Goal: Task Accomplishment & Management: Complete application form

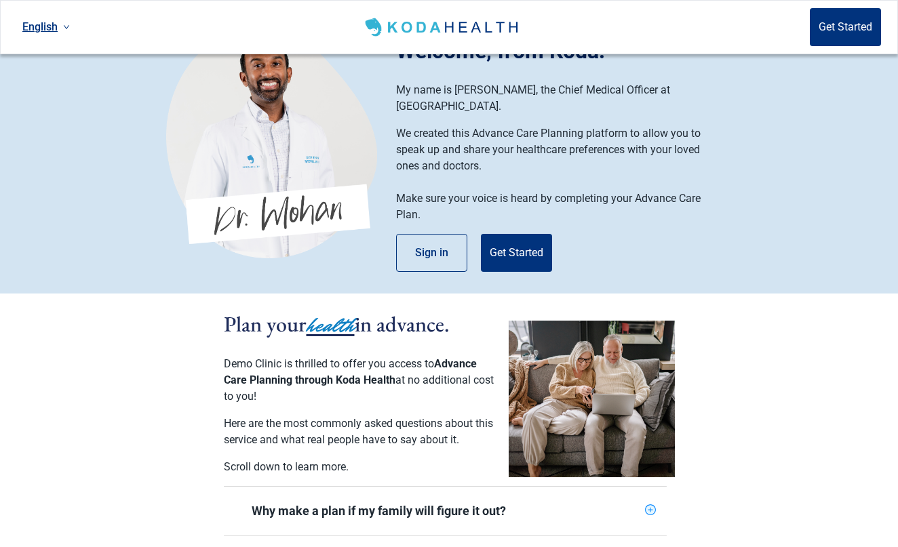
scroll to position [19, 0]
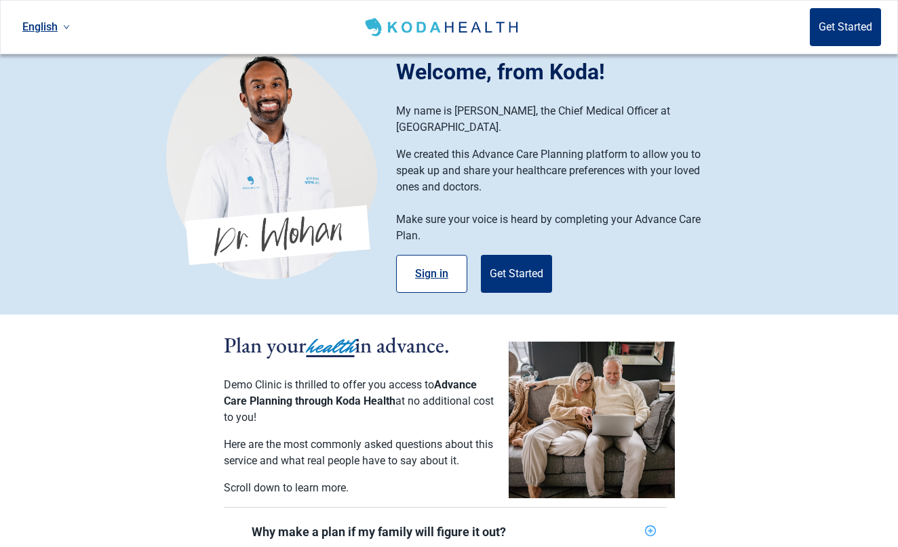
click at [429, 263] on button "Sign in" at bounding box center [431, 274] width 71 height 38
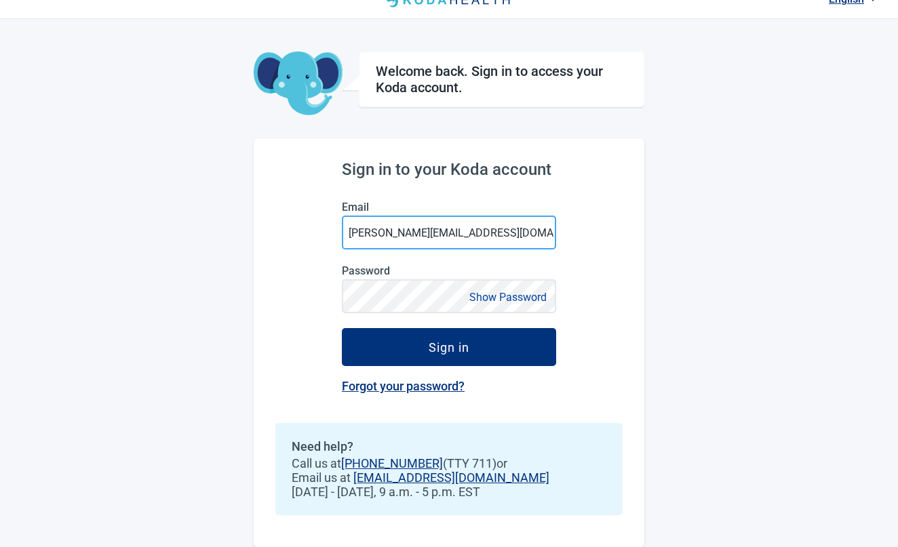
type input "[PERSON_NAME][EMAIL_ADDRESS][DOMAIN_NAME]"
click at [542, 295] on button "Show Password" at bounding box center [507, 297] width 85 height 18
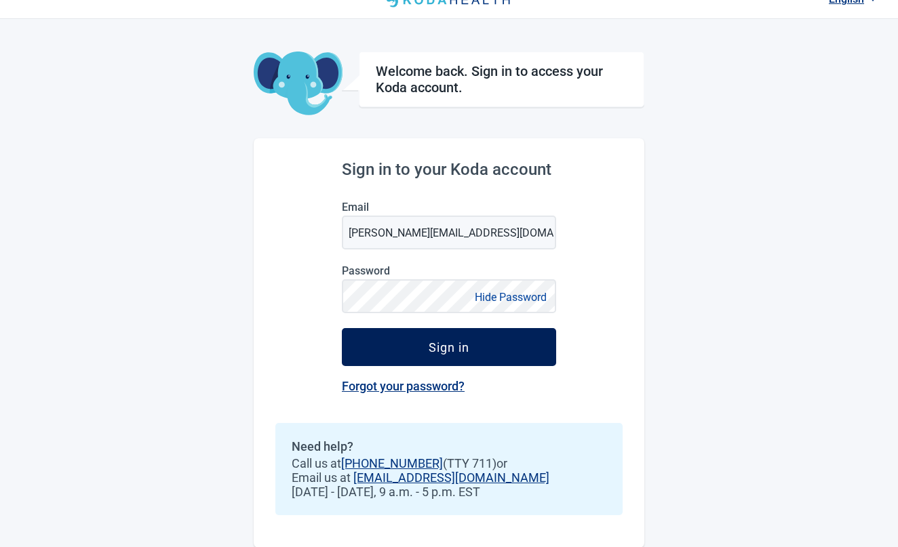
click at [498, 334] on button "Sign in" at bounding box center [449, 347] width 214 height 38
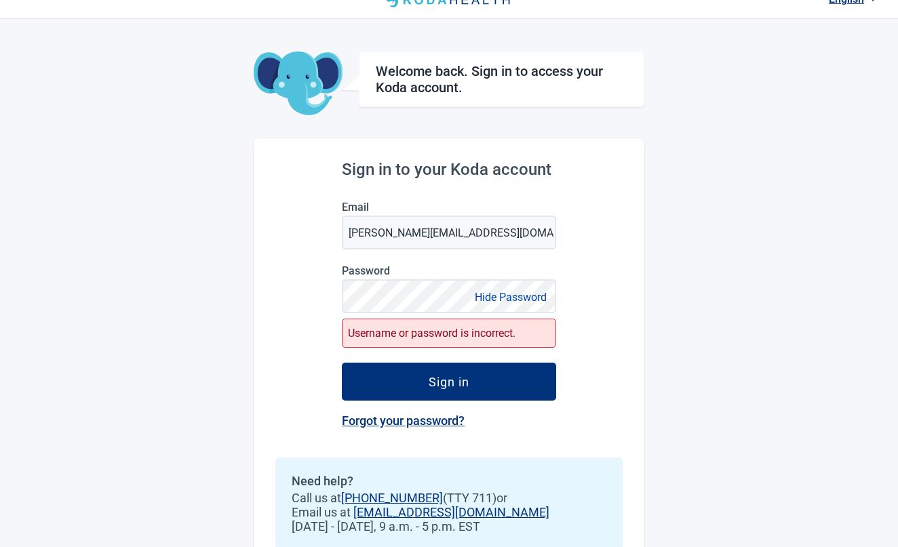
click at [545, 297] on button "Hide Password" at bounding box center [510, 297] width 80 height 18
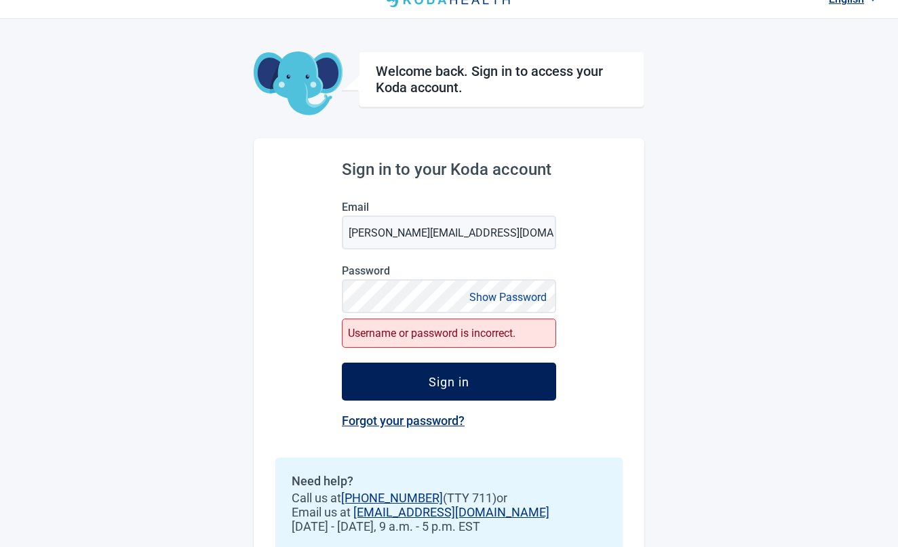
click at [480, 382] on button "Sign in" at bounding box center [449, 382] width 214 height 38
click at [481, 369] on button "Sign in" at bounding box center [449, 382] width 214 height 38
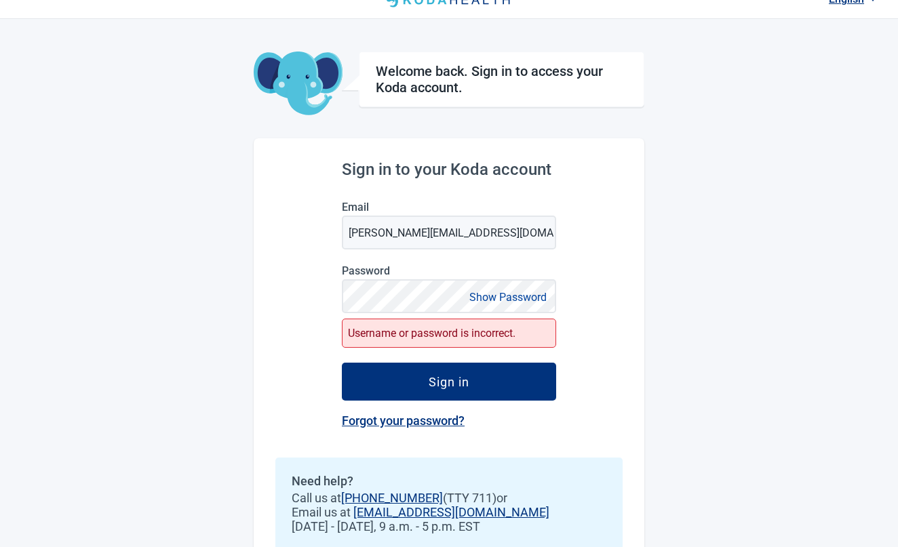
click at [508, 297] on button "Show Password" at bounding box center [507, 297] width 85 height 18
click at [544, 296] on button "Hide Password" at bounding box center [510, 297] width 80 height 18
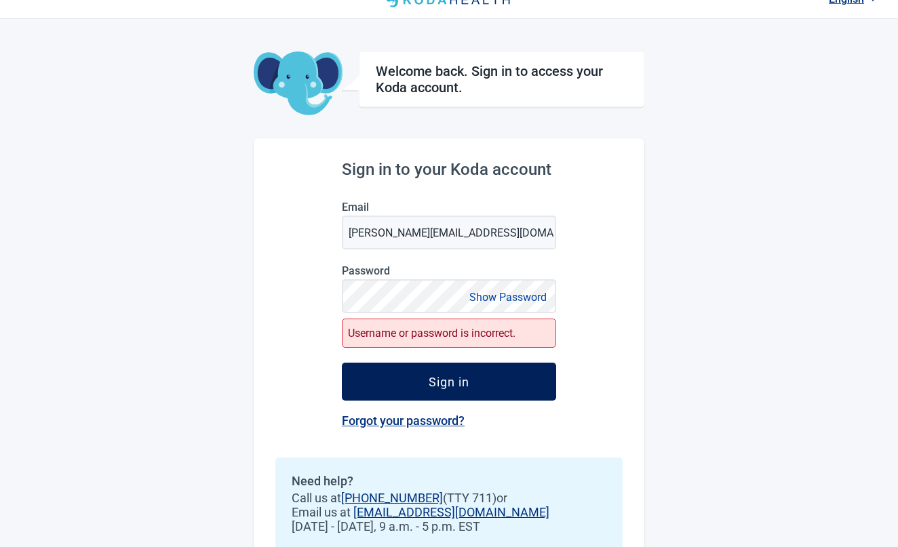
click at [485, 382] on button "Sign in" at bounding box center [449, 382] width 214 height 38
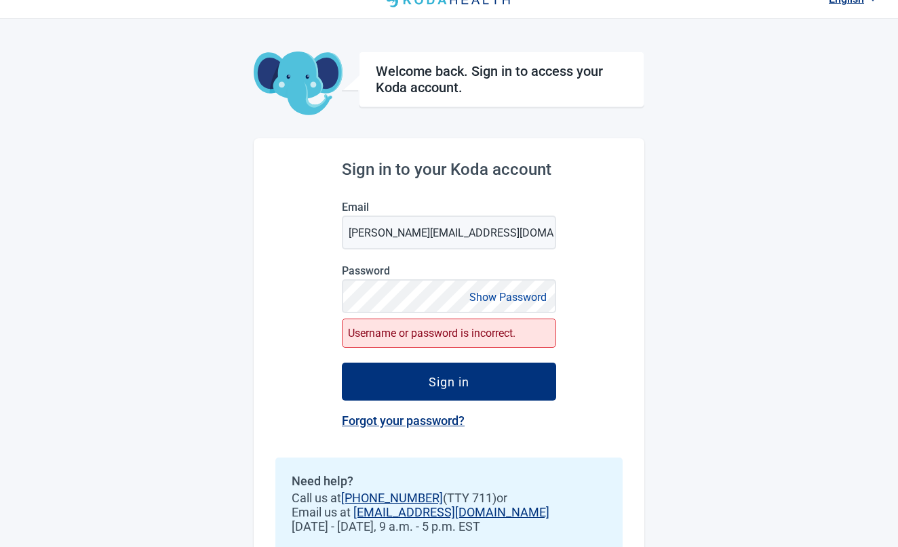
click at [441, 423] on link "Forgot your password?" at bounding box center [403, 421] width 123 height 14
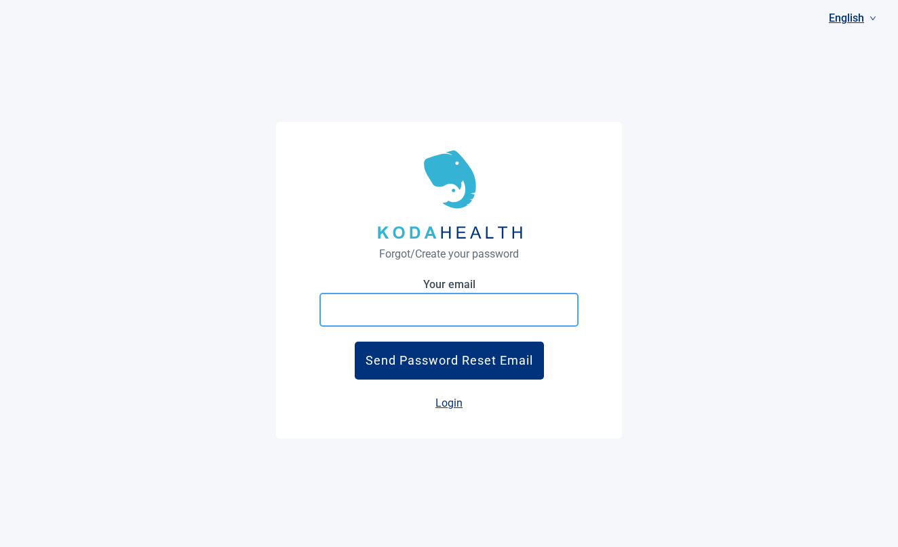
click at [458, 312] on input "Your email" at bounding box center [448, 310] width 259 height 34
type input "[PERSON_NAME]@"
type input "[PERSON_NAME][EMAIL_ADDRESS][DOMAIN_NAME]"
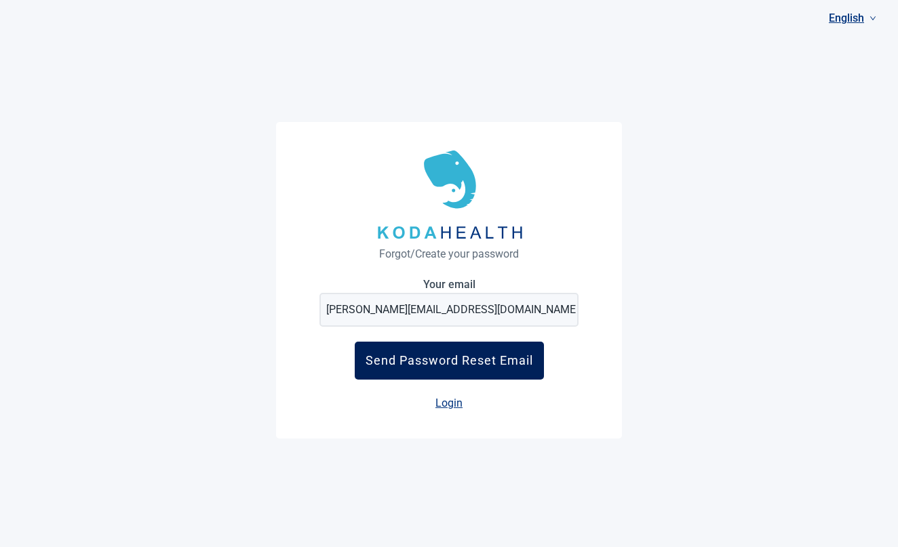
click at [454, 352] on button "Send Password Reset Email" at bounding box center [449, 361] width 189 height 38
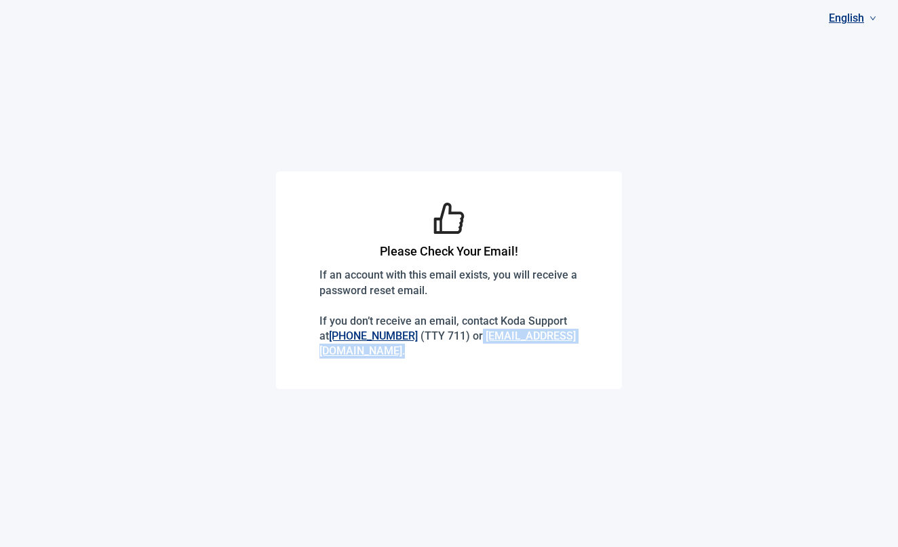
drag, startPoint x: 453, startPoint y: 349, endPoint x: 321, endPoint y: 352, distance: 131.6
click at [321, 352] on p "If an account with this email exists, you will receive a password reset email. …" at bounding box center [448, 313] width 259 height 91
copy p "[EMAIL_ADDRESS][DOMAIN_NAME] ."
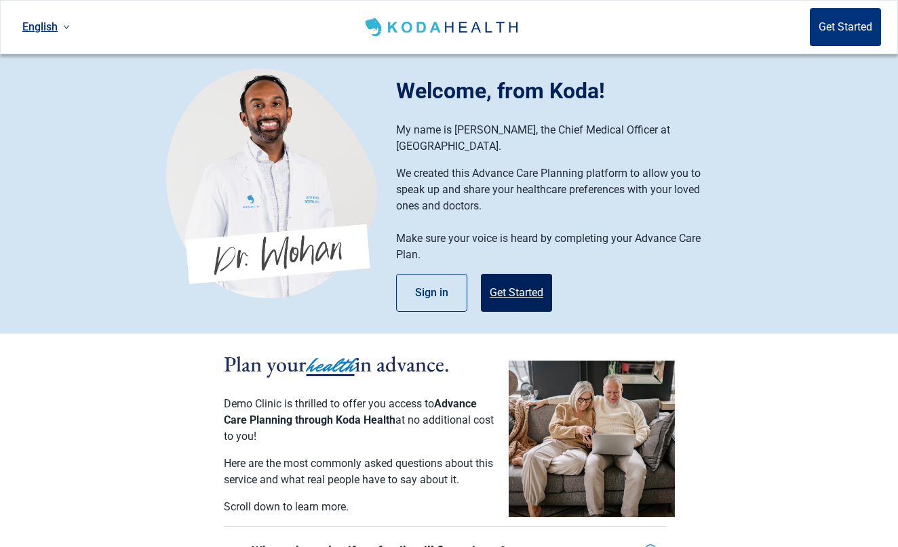
click at [524, 275] on button "Get Started" at bounding box center [516, 293] width 71 height 38
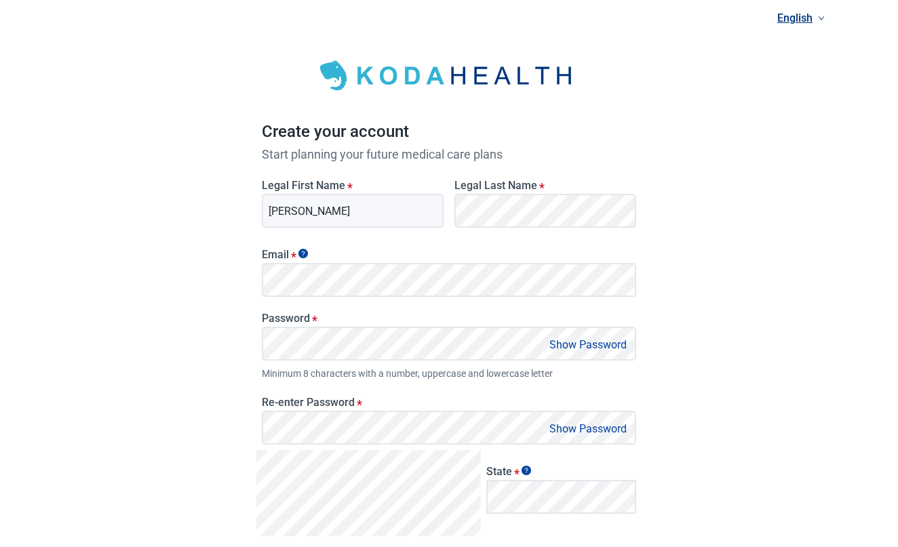
type input "Edgar"
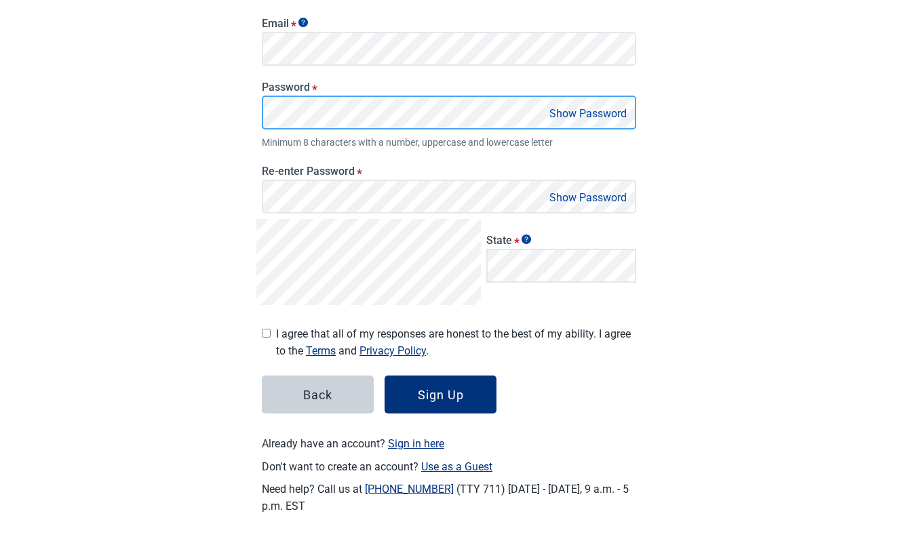
scroll to position [230, 0]
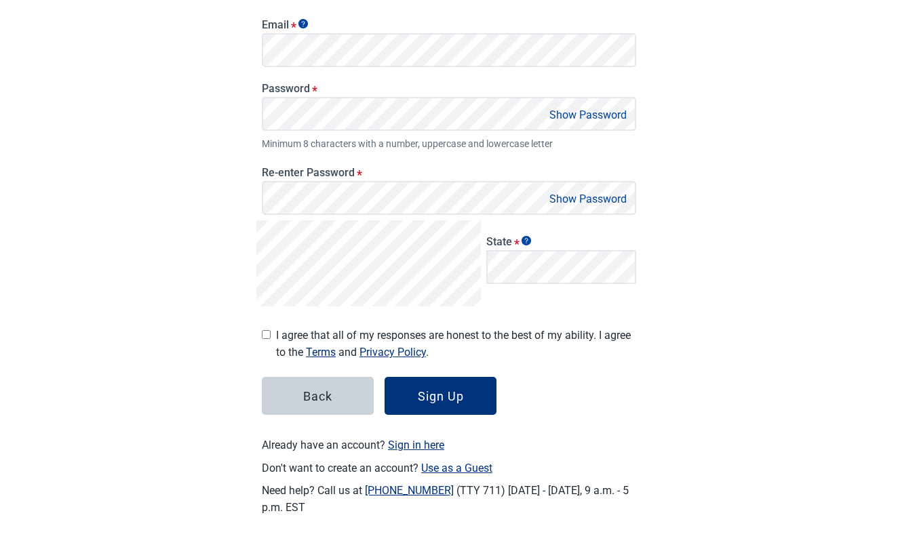
click at [573, 115] on button "Show Password" at bounding box center [587, 115] width 85 height 18
click at [601, 117] on button "Hide Password" at bounding box center [590, 115] width 80 height 18
click at [622, 195] on button "Show Password" at bounding box center [587, 199] width 85 height 18
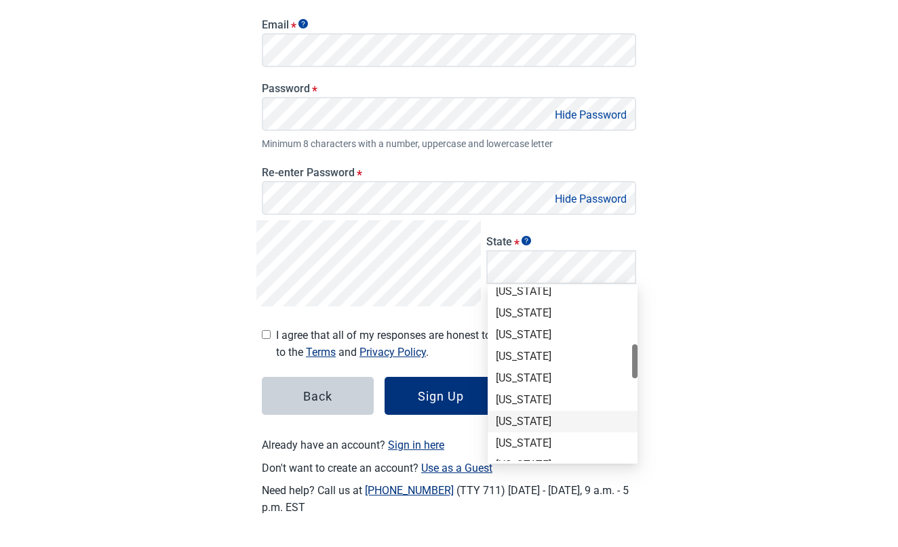
scroll to position [364, 0]
click at [548, 331] on div "Maryland" at bounding box center [563, 335] width 134 height 15
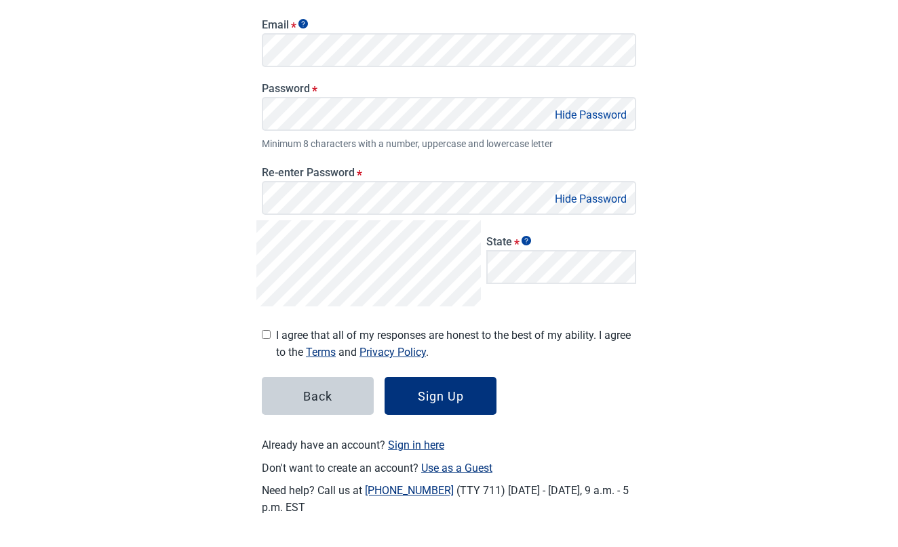
click at [264, 333] on input "I agree that all of my responses are honest to the best of my ability. I agree …" at bounding box center [266, 334] width 9 height 9
checkbox input "true"
click at [443, 399] on div "Sign Up" at bounding box center [441, 396] width 46 height 14
